Goal: Information Seeking & Learning: Find specific fact

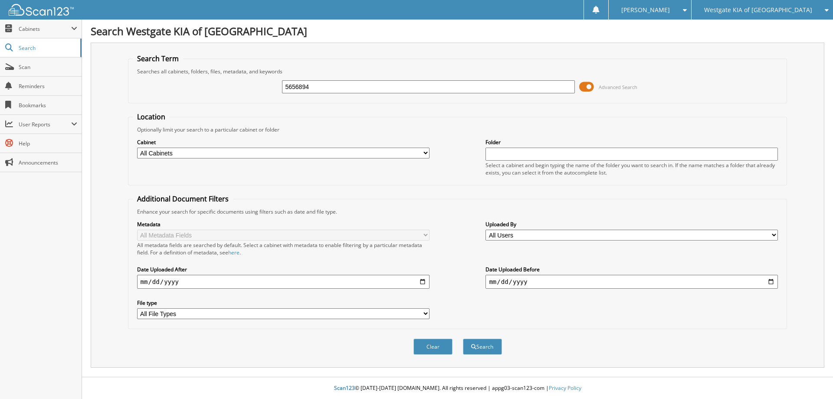
type input "5656894"
click at [463, 339] on button "Search" at bounding box center [482, 347] width 39 height 16
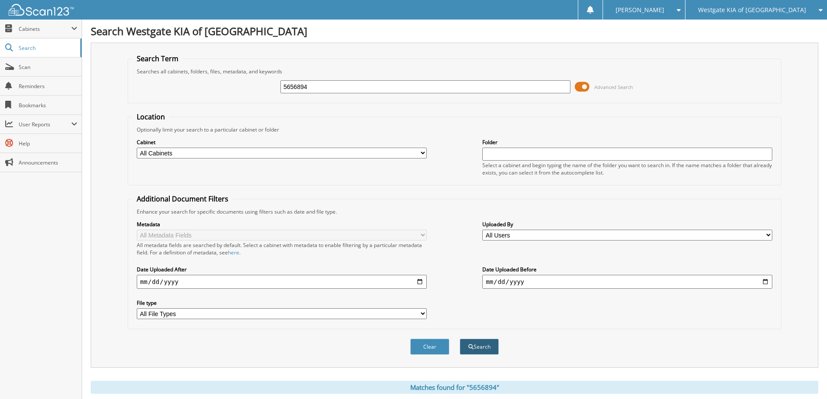
click at [482, 343] on button "Search" at bounding box center [479, 347] width 39 height 16
click at [583, 87] on span at bounding box center [582, 86] width 15 height 13
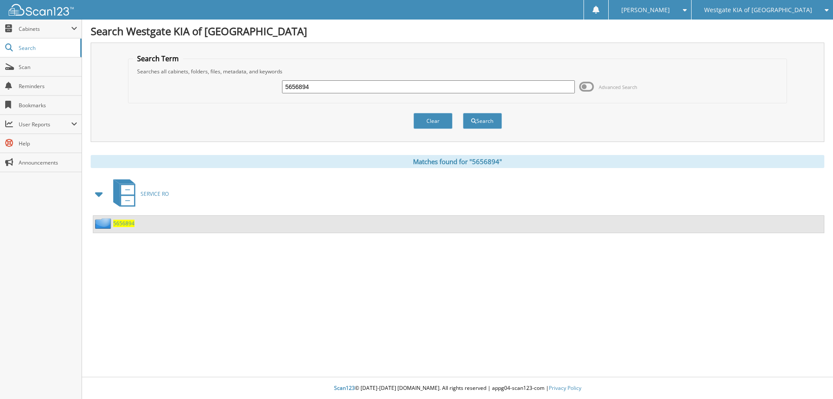
click at [122, 223] on span "5656894" at bounding box center [123, 223] width 21 height 7
